Goal: Task Accomplishment & Management: Complete application form

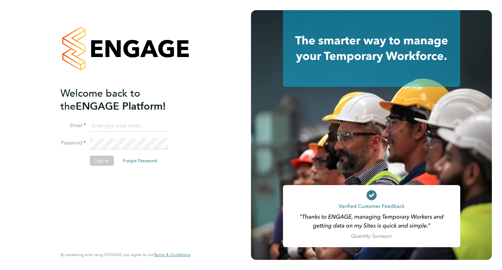
click at [102, 123] on input at bounding box center [129, 125] width 78 height 11
type input "[EMAIL_ADDRESS][DOMAIN_NAME]"
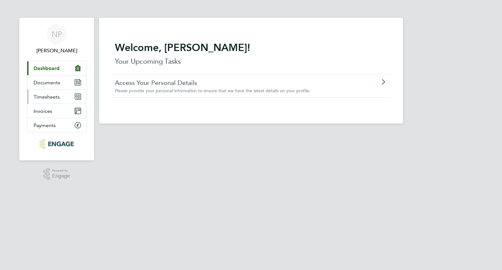
click at [55, 98] on span "Timesheets" at bounding box center [47, 97] width 26 height 6
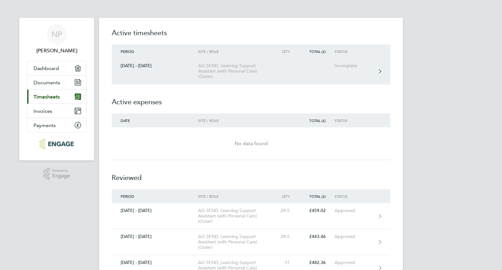
click at [226, 73] on div "AG SEND, Learning Support Assistant (with Personal Care) (Outer)" at bounding box center [234, 71] width 73 height 16
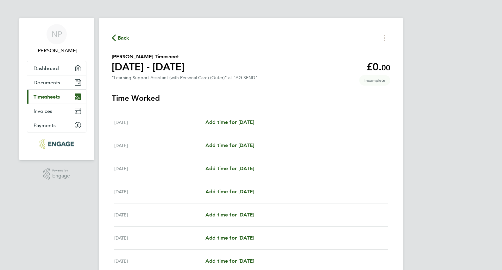
click at [268, 126] on div "[DATE] Add time for [DATE] Add time for [DATE]" at bounding box center [251, 122] width 274 height 23
click at [254, 124] on span "Add time for [DATE]" at bounding box center [229, 122] width 49 height 6
select select "60"
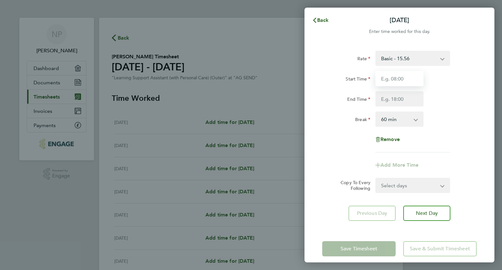
click at [392, 81] on input "Start Time" at bounding box center [400, 78] width 48 height 15
type input "09:00"
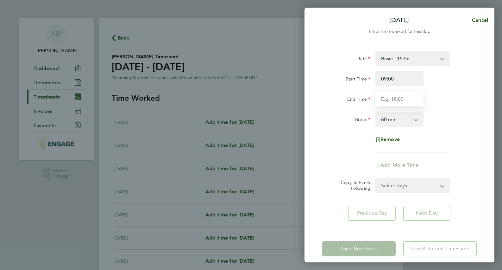
click at [391, 101] on input "End Time" at bounding box center [400, 98] width 48 height 15
type input "16:30"
click at [450, 121] on div "Break 0 min 15 min 30 min 45 min 60 min 75 min 90 min" at bounding box center [400, 118] width 160 height 15
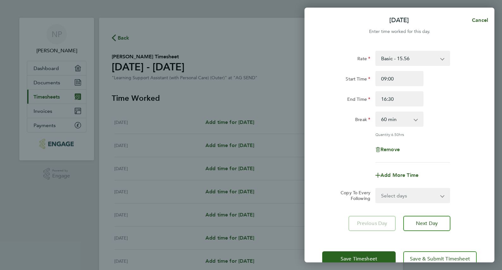
click at [376, 256] on span "Save Timesheet" at bounding box center [359, 259] width 37 height 6
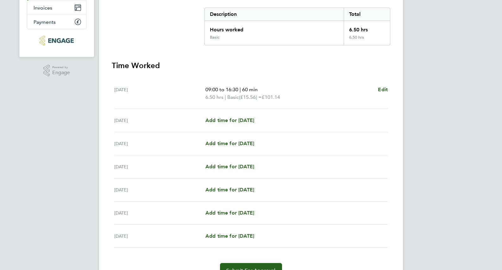
scroll to position [100, 0]
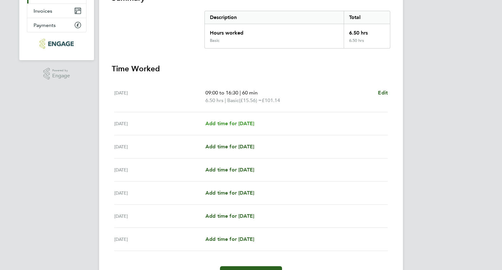
click at [234, 124] on span "Add time for [DATE]" at bounding box center [229, 123] width 49 height 6
select select "60"
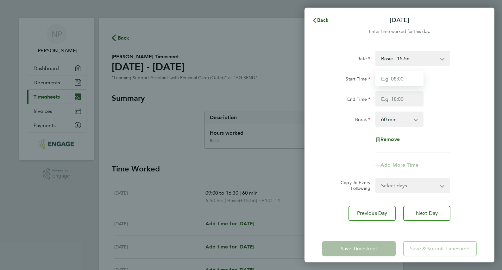
click at [401, 83] on input "Start Time" at bounding box center [400, 78] width 48 height 15
type input "09:00"
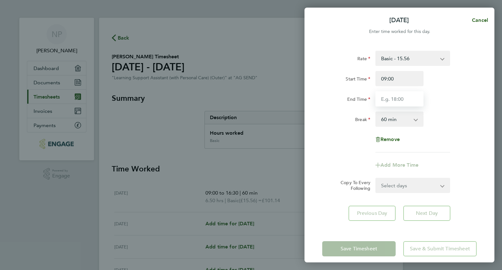
click at [396, 105] on input "End Time" at bounding box center [400, 98] width 48 height 15
type input "16:30"
click at [446, 120] on div "Break 0 min 15 min 30 min 45 min 60 min 75 min 90 min" at bounding box center [400, 118] width 160 height 15
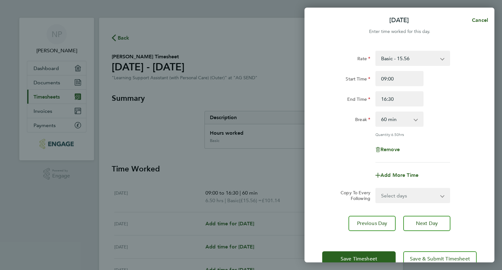
click at [346, 257] on span "Save Timesheet" at bounding box center [359, 259] width 37 height 6
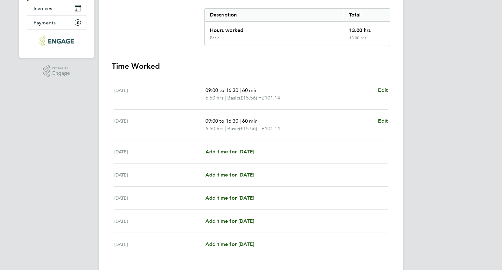
scroll to position [103, 0]
click at [234, 153] on span "Add time for [DATE]" at bounding box center [229, 151] width 49 height 6
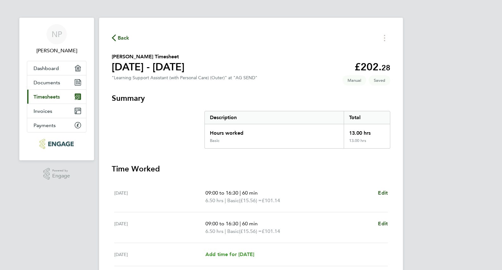
select select "60"
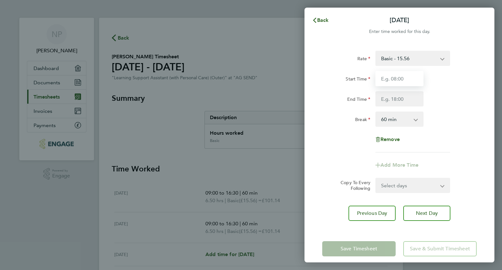
click at [397, 82] on input "Start Time" at bounding box center [400, 78] width 48 height 15
type input "09:00"
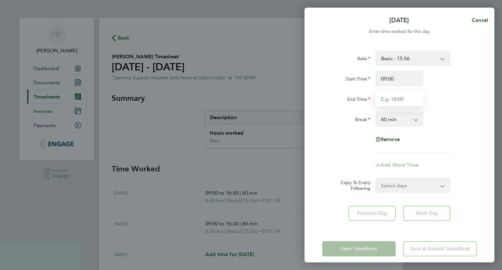
click at [395, 98] on input "End Time" at bounding box center [400, 98] width 48 height 15
type input "15:00"
click at [464, 117] on div "Break 0 min 15 min 30 min 45 min 60 min 75 min 90 min" at bounding box center [400, 118] width 160 height 15
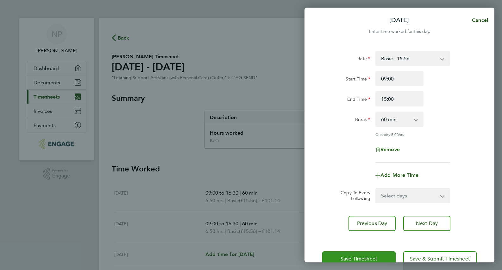
click at [374, 253] on button "Save Timesheet" at bounding box center [358, 258] width 73 height 15
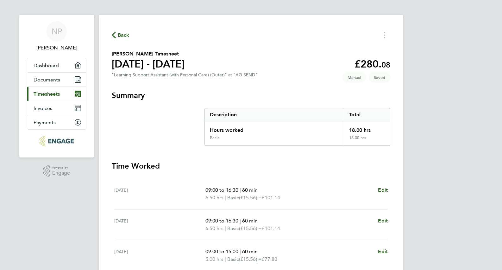
scroll to position [1, 0]
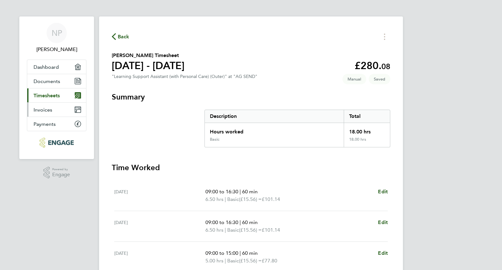
click at [54, 114] on link "Invoices" at bounding box center [56, 110] width 59 height 14
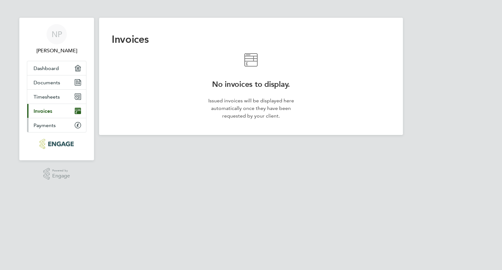
click at [57, 130] on link "Payments" at bounding box center [56, 125] width 59 height 14
click at [63, 68] on link "Dashboard" at bounding box center [56, 68] width 59 height 14
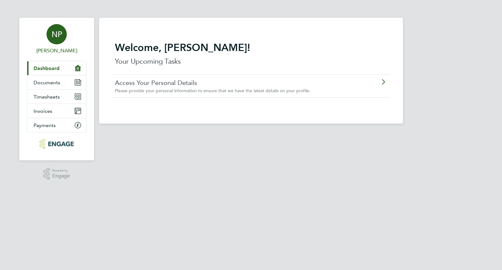
click at [55, 39] on div "NP" at bounding box center [57, 34] width 20 height 20
